Goal: Task Accomplishment & Management: Manage account settings

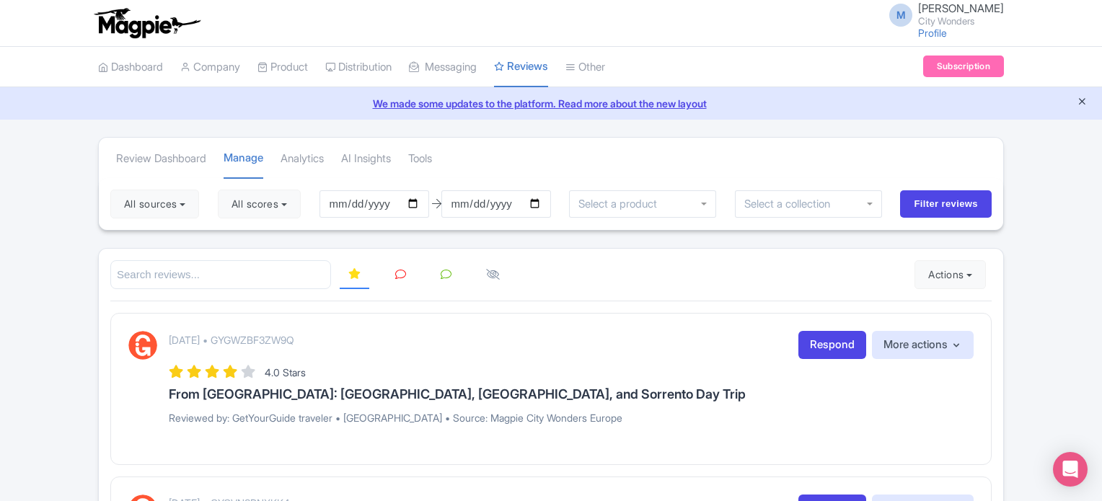
click at [1080, 103] on icon "Close announcement" at bounding box center [1082, 101] width 11 height 11
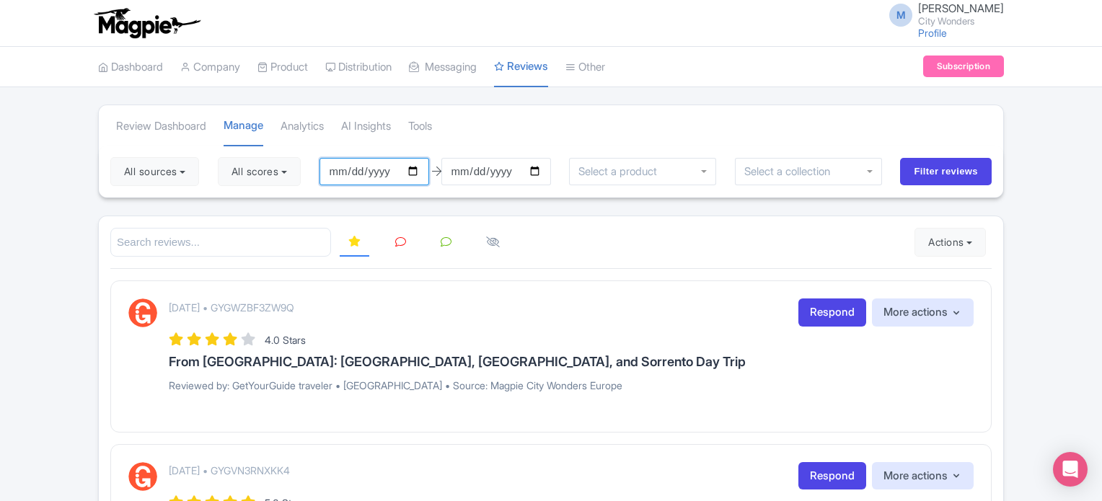
click at [423, 173] on input "2025-05-27" at bounding box center [375, 171] width 110 height 27
type input "[DATE]"
click at [278, 178] on button "All scores" at bounding box center [259, 171] width 83 height 29
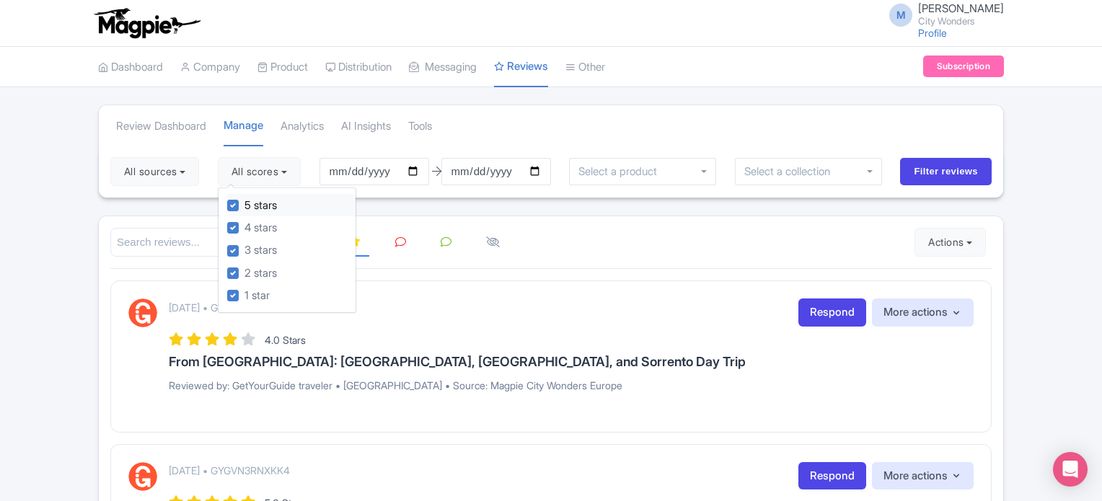
click at [245, 203] on label "5 stars" at bounding box center [261, 206] width 32 height 17
click at [245, 203] on input "5 stars" at bounding box center [249, 201] width 9 height 9
checkbox input "false"
click at [245, 224] on label "4 stars" at bounding box center [261, 228] width 32 height 17
click at [245, 224] on input "4 stars" at bounding box center [249, 223] width 9 height 9
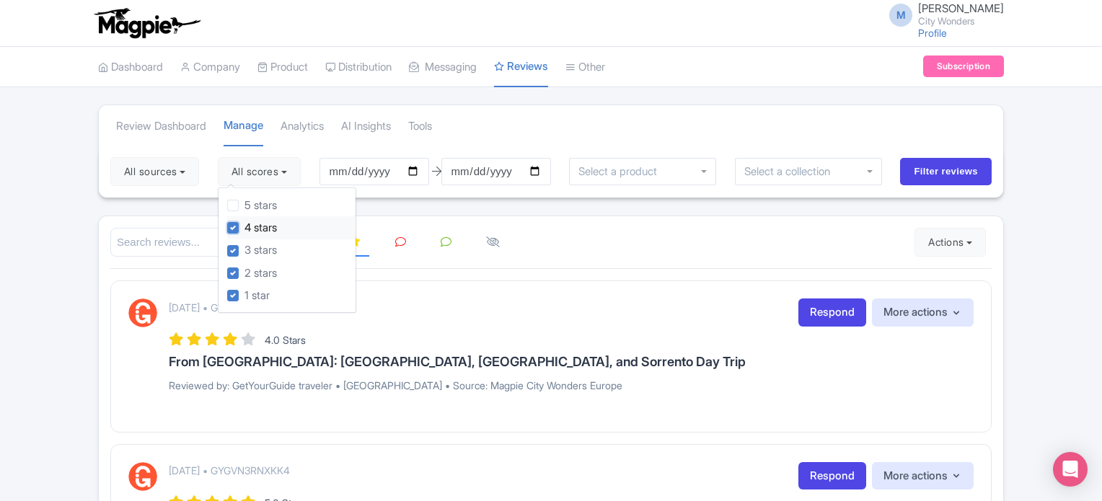
checkbox input "false"
click at [179, 175] on button "All sources" at bounding box center [154, 171] width 89 height 29
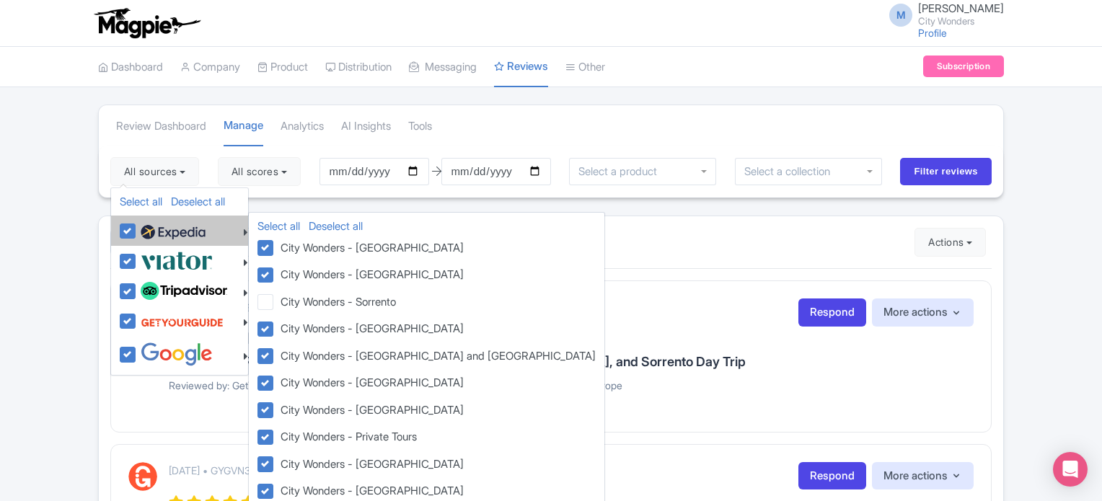
click at [137, 230] on label at bounding box center [171, 231] width 69 height 25
click at [137, 228] on input "checkbox" at bounding box center [141, 223] width 9 height 9
checkbox input "false"
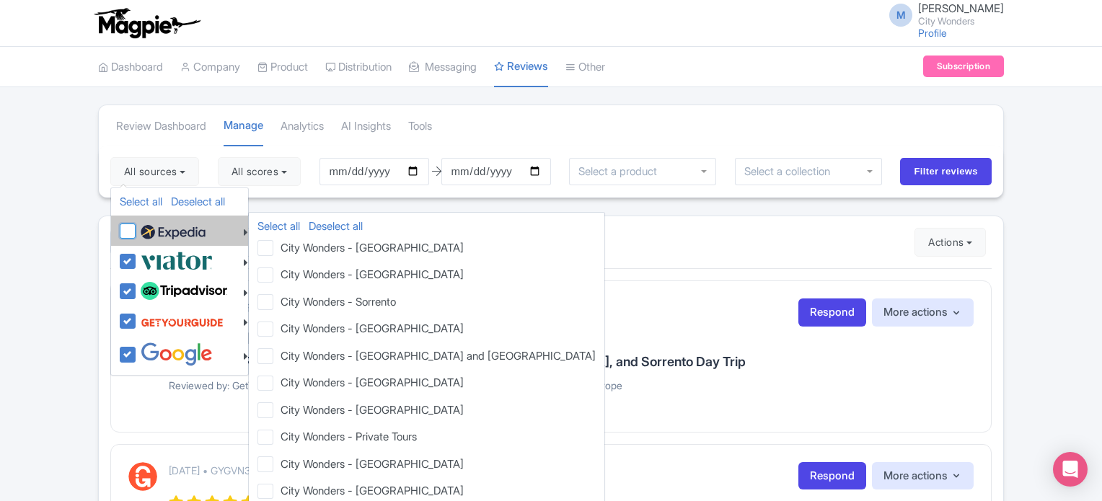
checkbox input "false"
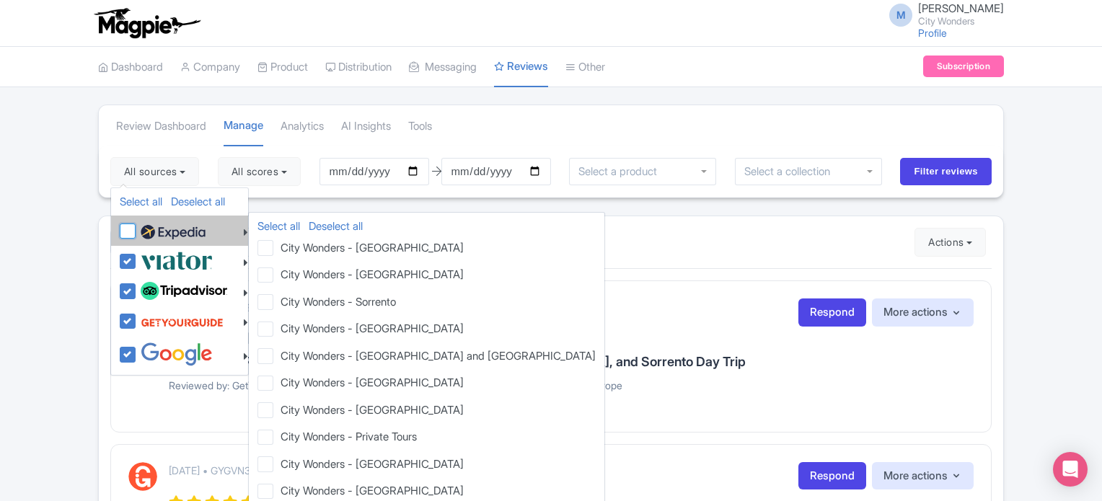
checkbox input "false"
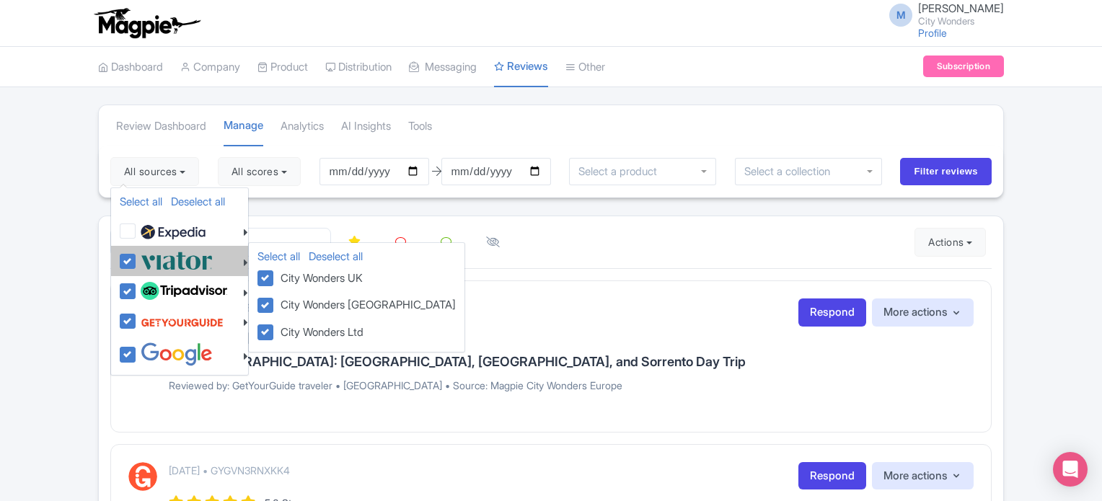
click at [137, 261] on label at bounding box center [175, 261] width 76 height 24
click at [137, 258] on input "checkbox" at bounding box center [141, 253] width 9 height 9
checkbox input "false"
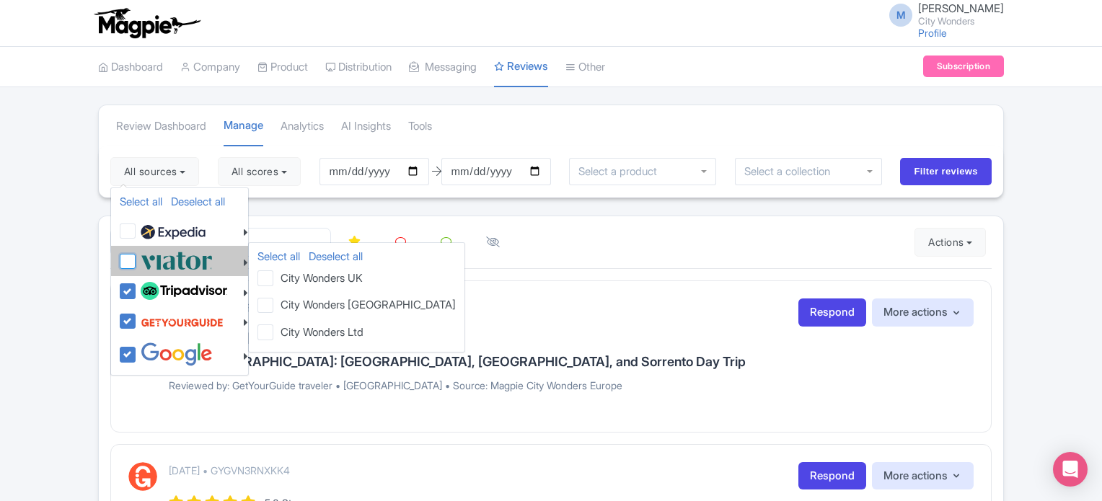
checkbox input "false"
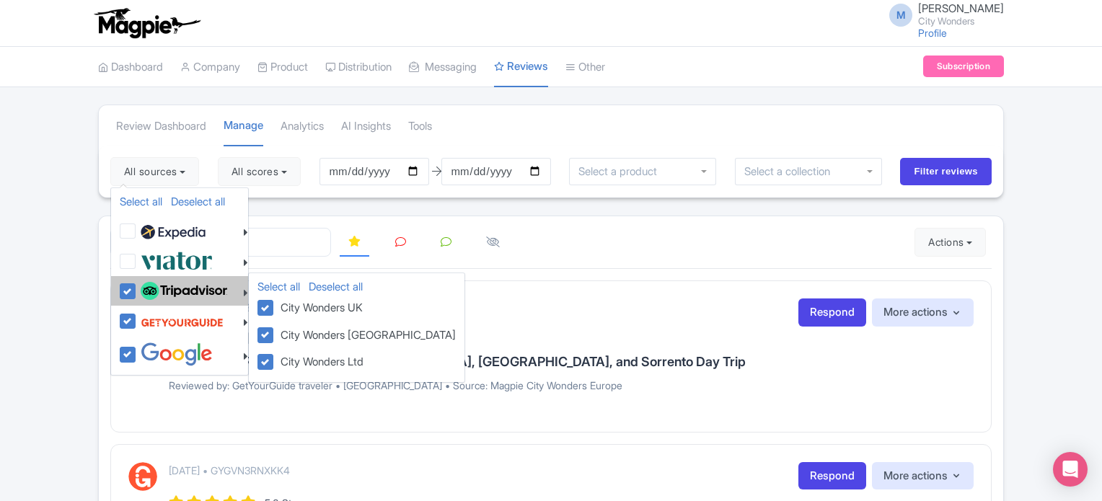
click at [137, 294] on label at bounding box center [182, 291] width 90 height 25
click at [137, 289] on input "checkbox" at bounding box center [141, 283] width 9 height 9
checkbox input "false"
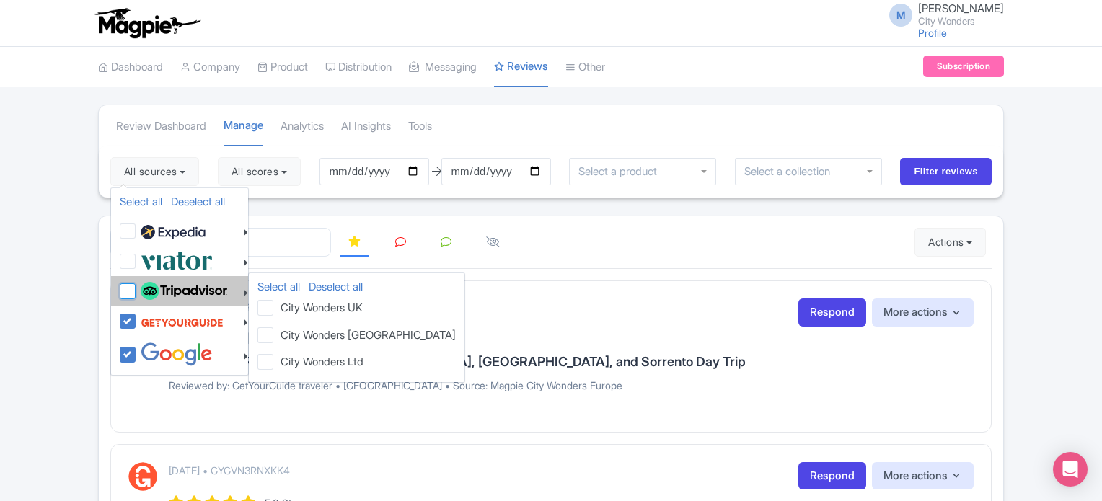
checkbox input "false"
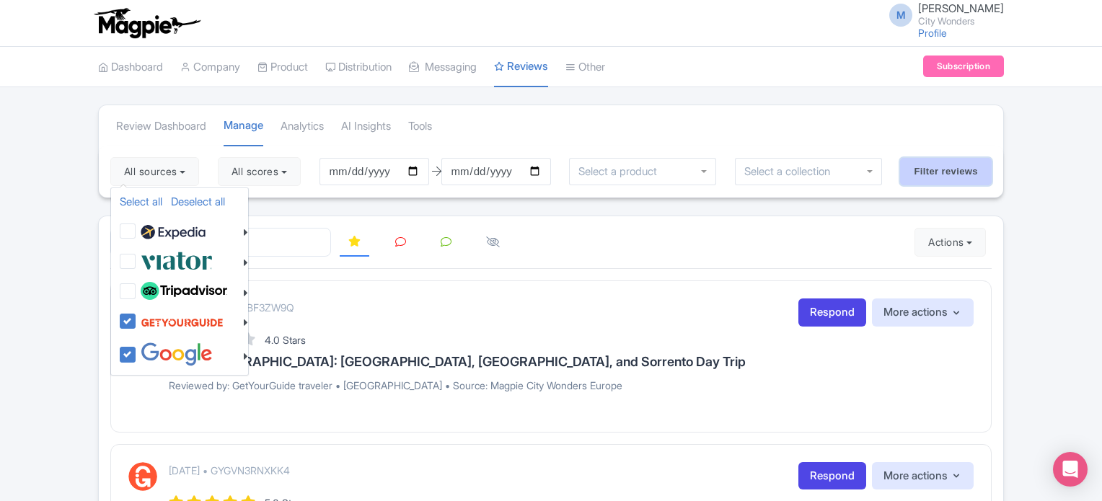
click at [941, 160] on input "Filter reviews" at bounding box center [946, 171] width 92 height 27
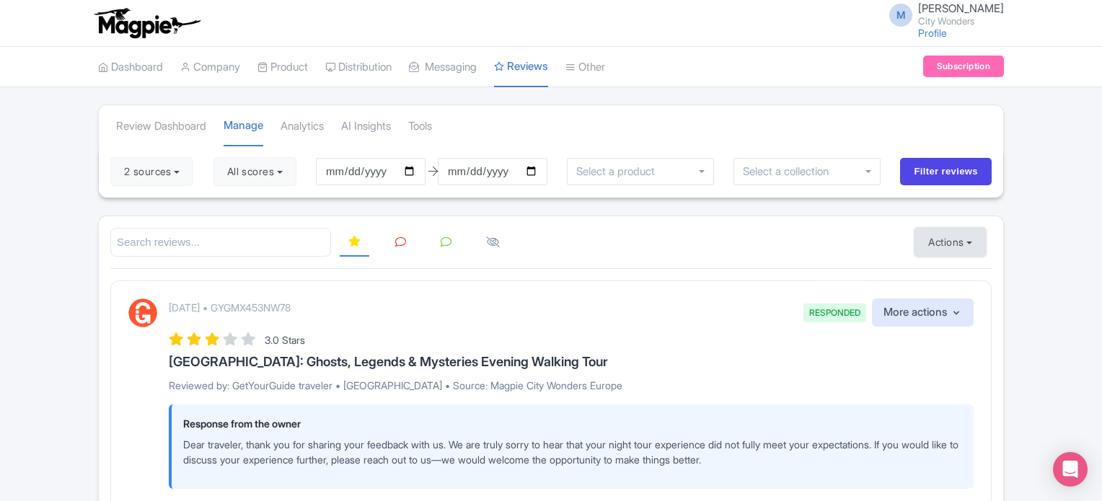
click at [962, 242] on button "Actions" at bounding box center [950, 242] width 71 height 29
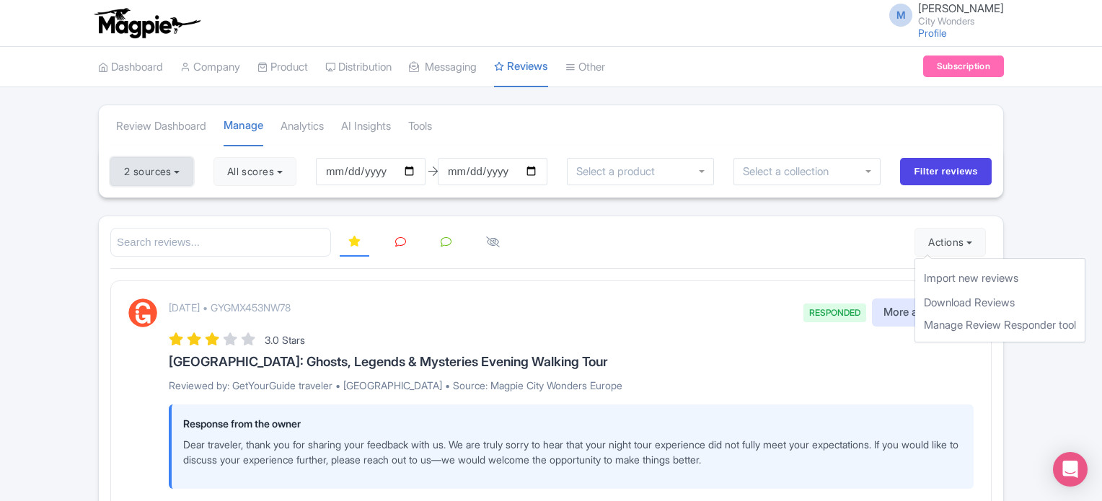
click at [171, 175] on button "2 sources" at bounding box center [151, 171] width 83 height 29
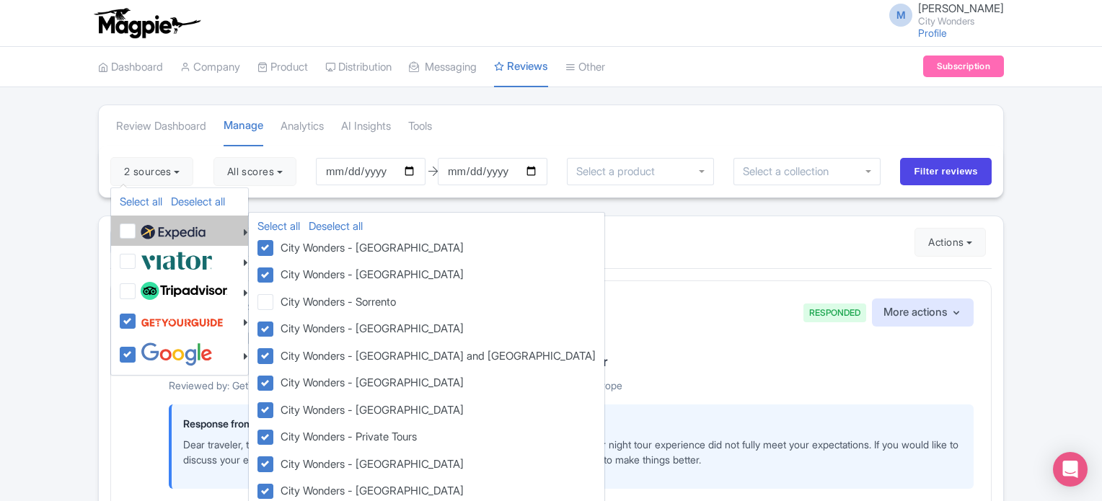
click at [137, 236] on label at bounding box center [171, 231] width 69 height 25
click at [137, 228] on input "checkbox" at bounding box center [141, 223] width 9 height 9
checkbox input "true"
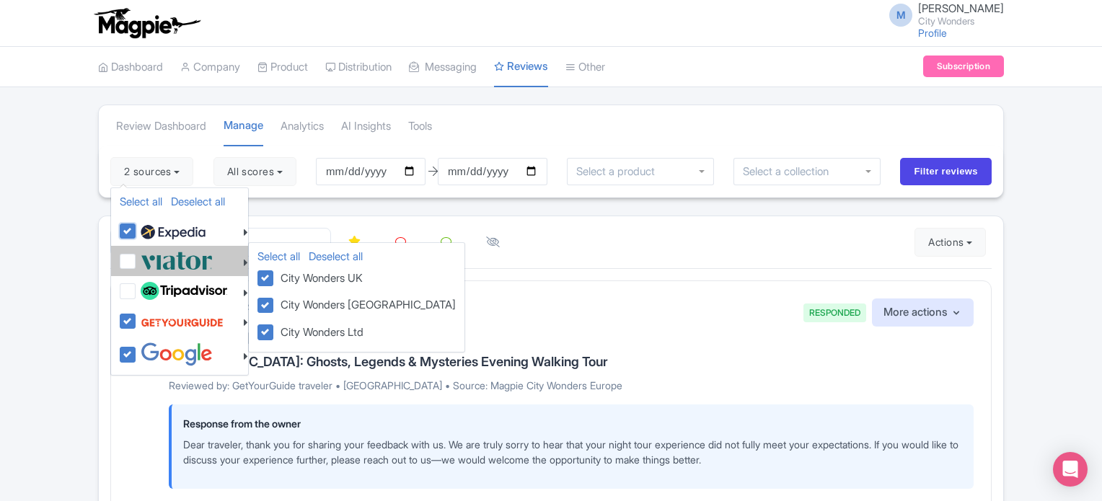
checkbox input "true"
click at [137, 260] on label at bounding box center [175, 261] width 76 height 24
click at [137, 258] on input "checkbox" at bounding box center [141, 253] width 9 height 9
checkbox input "true"
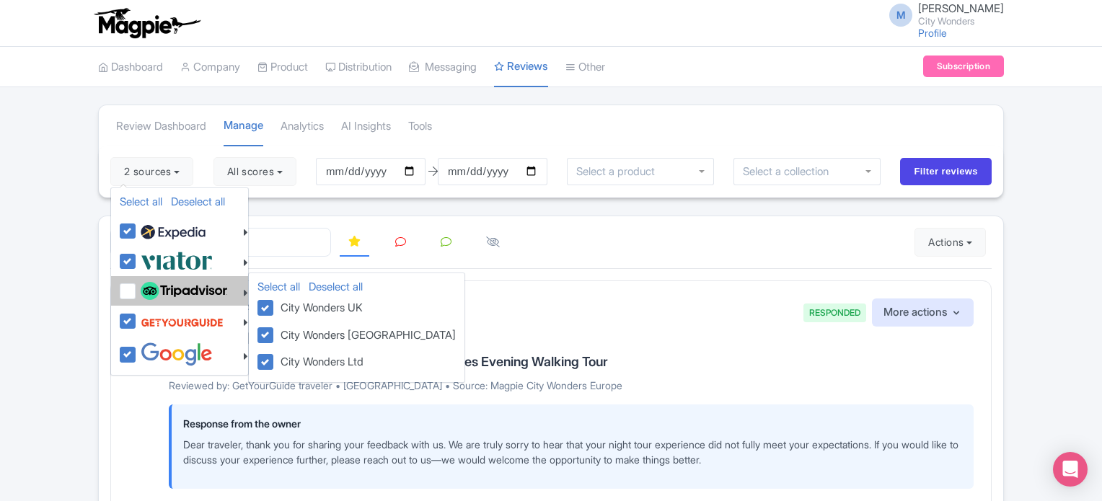
click at [137, 285] on label at bounding box center [182, 291] width 90 height 25
click at [137, 285] on input "checkbox" at bounding box center [141, 283] width 9 height 9
checkbox input "true"
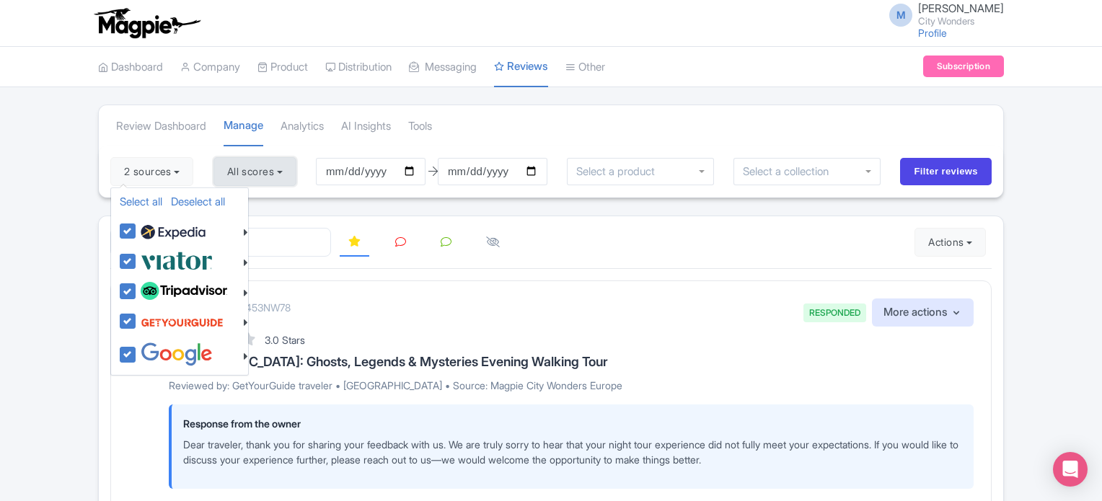
click at [274, 173] on button "All scores" at bounding box center [255, 171] width 83 height 29
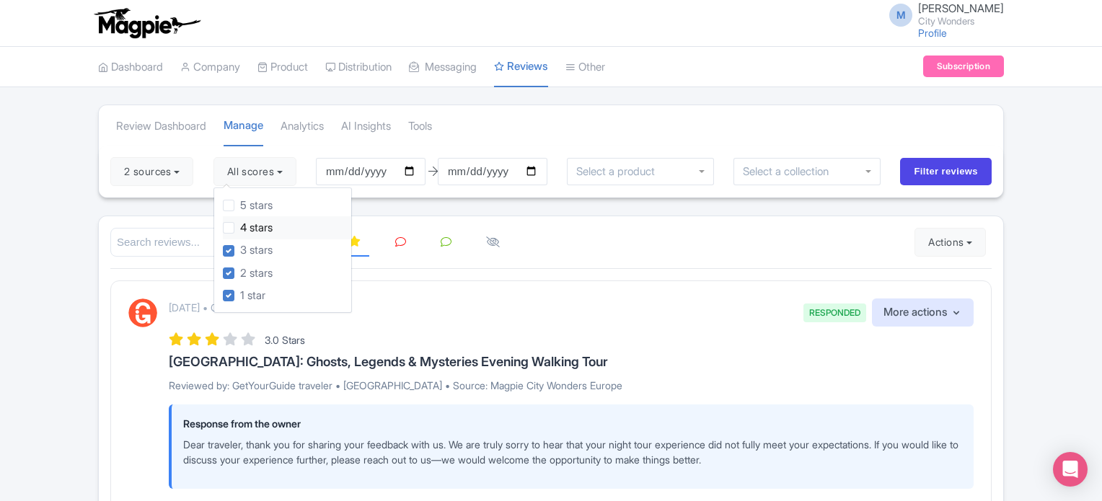
drag, startPoint x: 232, startPoint y: 207, endPoint x: 229, endPoint y: 227, distance: 20.4
click at [240, 209] on label "5 stars" at bounding box center [256, 206] width 32 height 17
click at [240, 206] on input "5 stars" at bounding box center [244, 201] width 9 height 9
checkbox input "true"
click at [240, 227] on label "4 stars" at bounding box center [256, 228] width 32 height 17
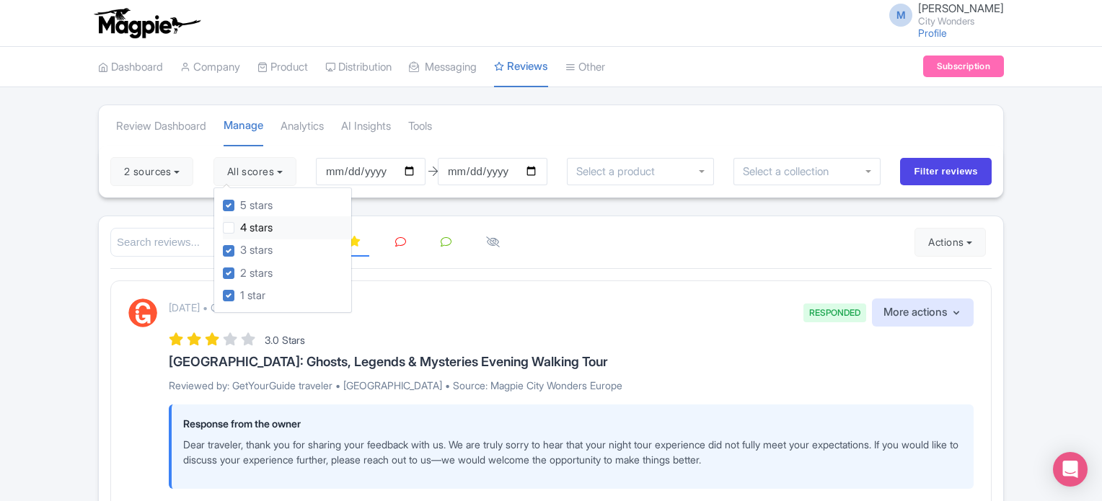
click at [240, 227] on input "4 stars" at bounding box center [244, 223] width 9 height 9
checkbox input "true"
click at [912, 174] on input "Filter reviews" at bounding box center [946, 171] width 92 height 27
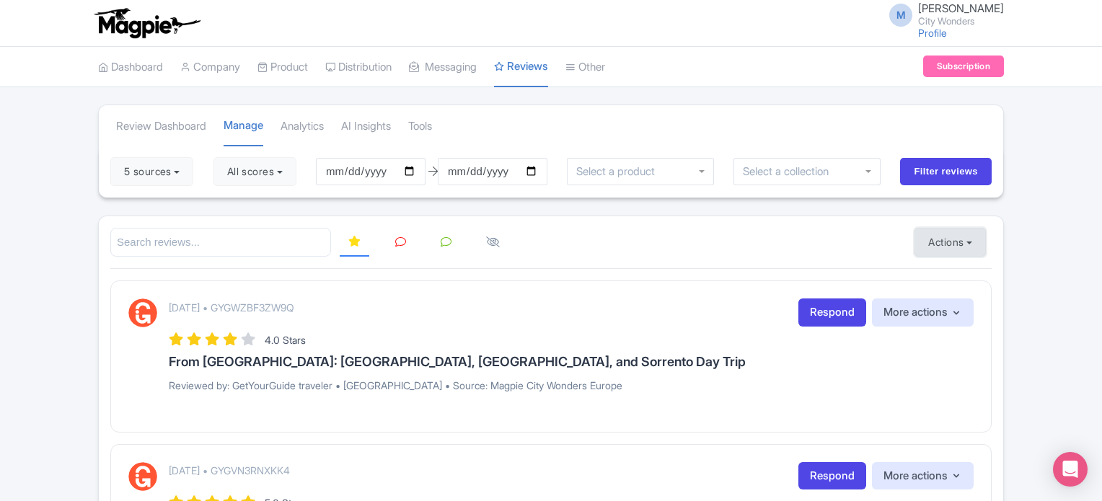
click at [938, 245] on button "Actions" at bounding box center [950, 242] width 71 height 29
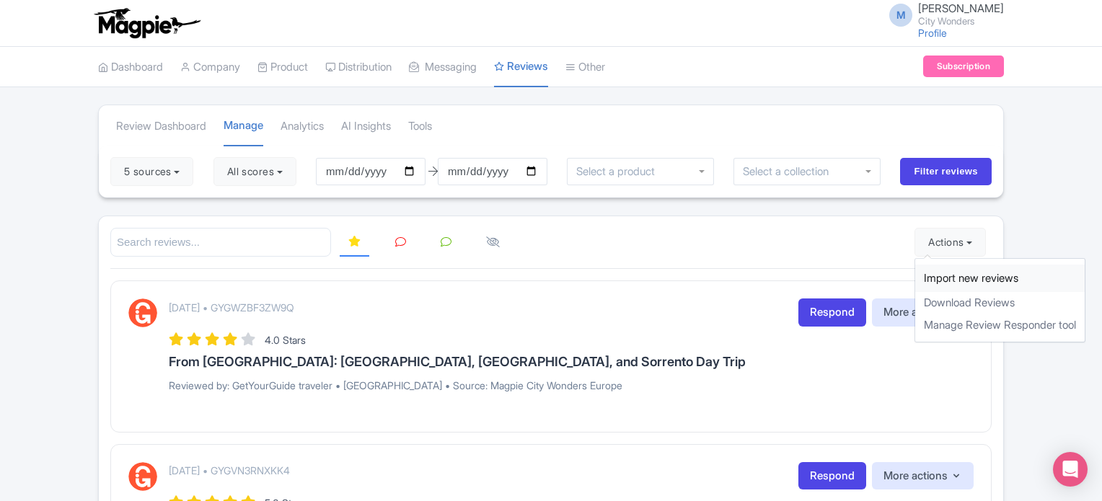
click at [925, 270] on link "Import new reviews" at bounding box center [1000, 279] width 170 height 28
